Goal: Task Accomplishment & Management: Manage account settings

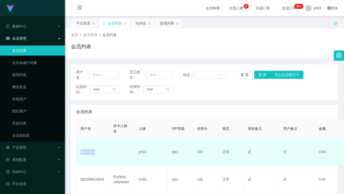
scroll to position [51, 0]
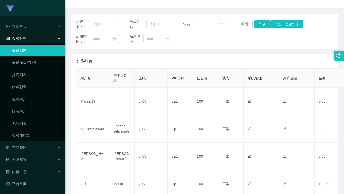
click at [110, 60] on div "会员列表" at bounding box center [204, 61] width 256 height 14
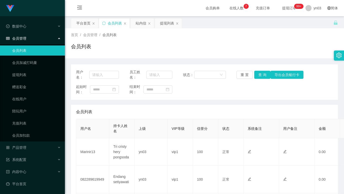
scroll to position [76, 0]
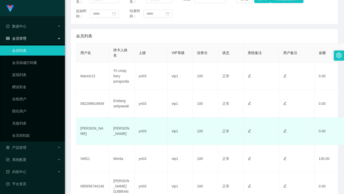
click at [85, 131] on td "[PERSON_NAME]" at bounding box center [92, 132] width 33 height 28
copy td "[PERSON_NAME]"
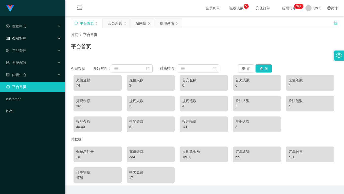
click at [32, 36] on div "会员管理" at bounding box center [32, 38] width 65 height 10
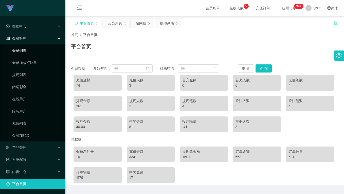
click at [29, 51] on link "会员列表" at bounding box center [36, 51] width 49 height 10
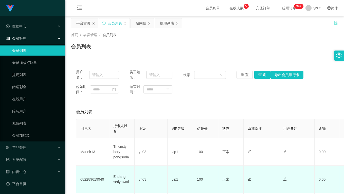
scroll to position [25, 0]
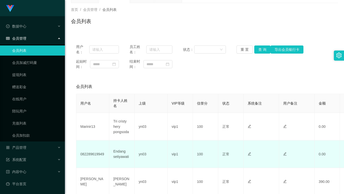
click at [92, 154] on td "082289619949" at bounding box center [92, 155] width 33 height 28
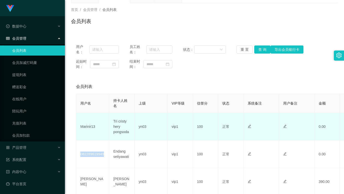
copy td "082289619949"
